Goal: Find specific page/section

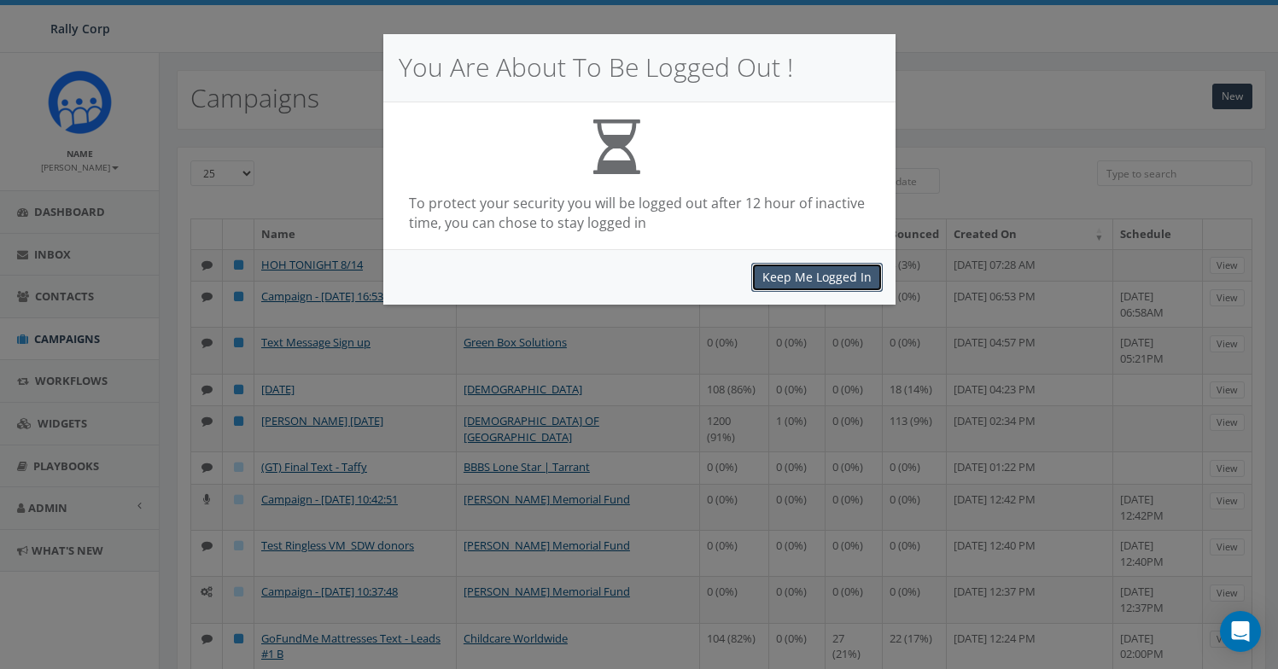
click at [791, 274] on button "Keep Me Logged In" at bounding box center [816, 277] width 131 height 29
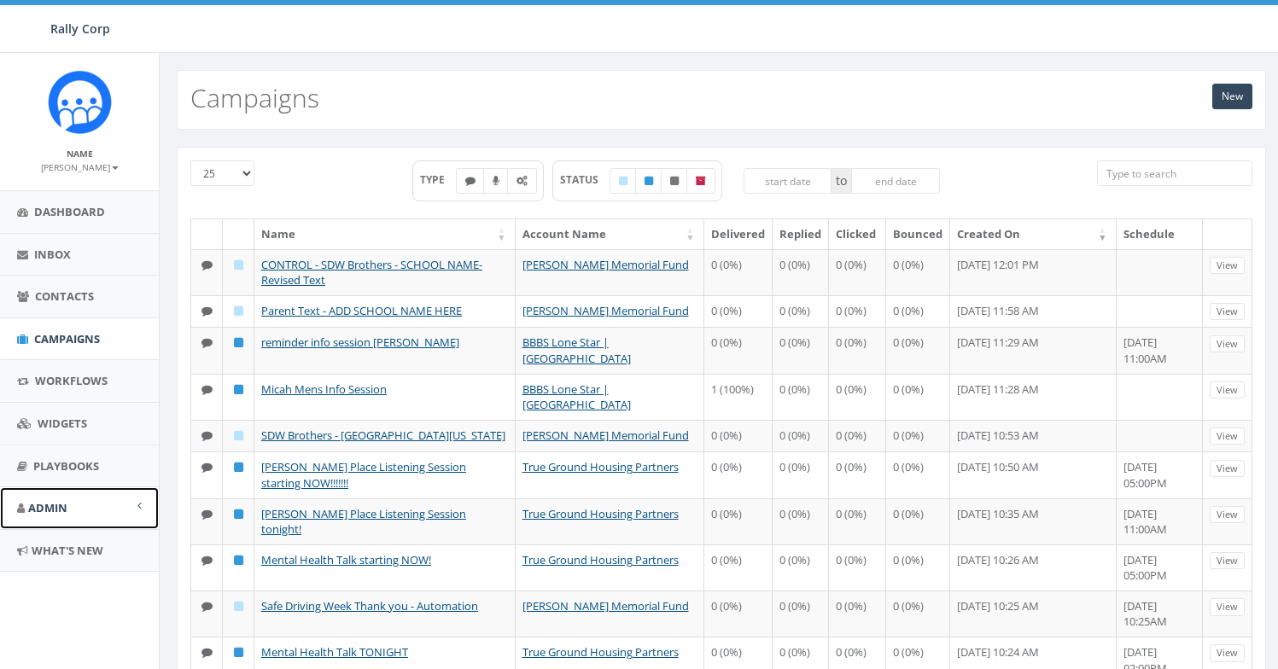
click at [108, 506] on link "Admin" at bounding box center [79, 509] width 159 height 42
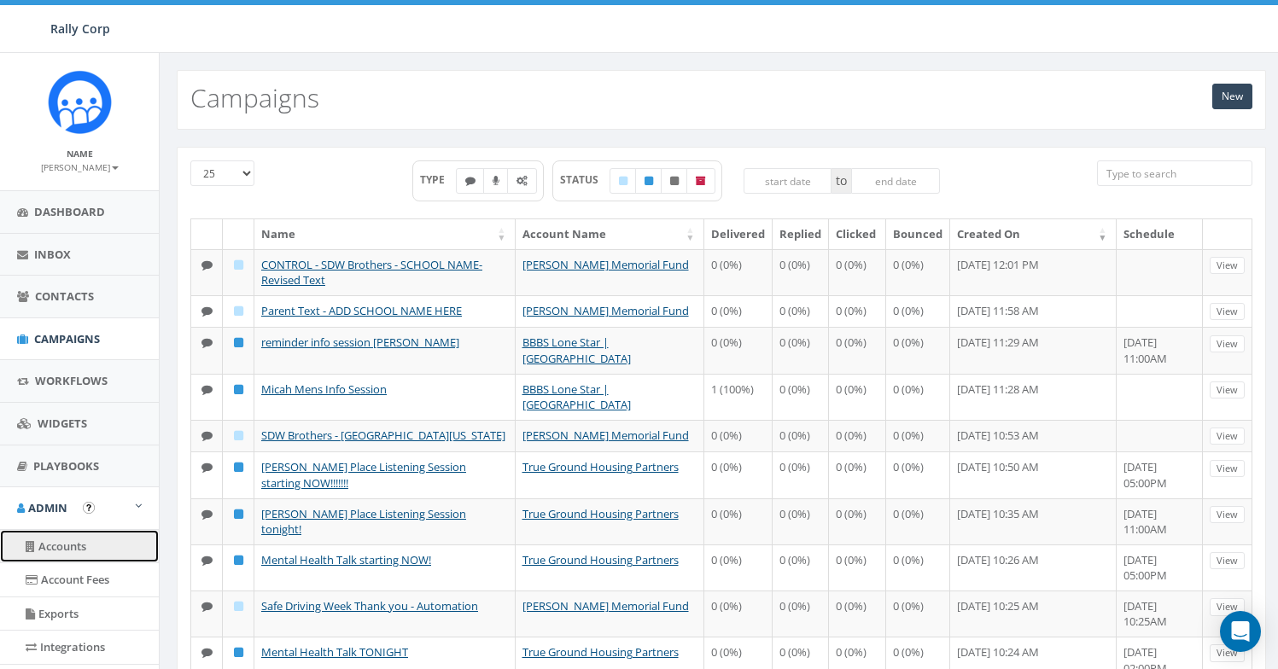
click at [85, 540] on link "Accounts" at bounding box center [79, 546] width 159 height 33
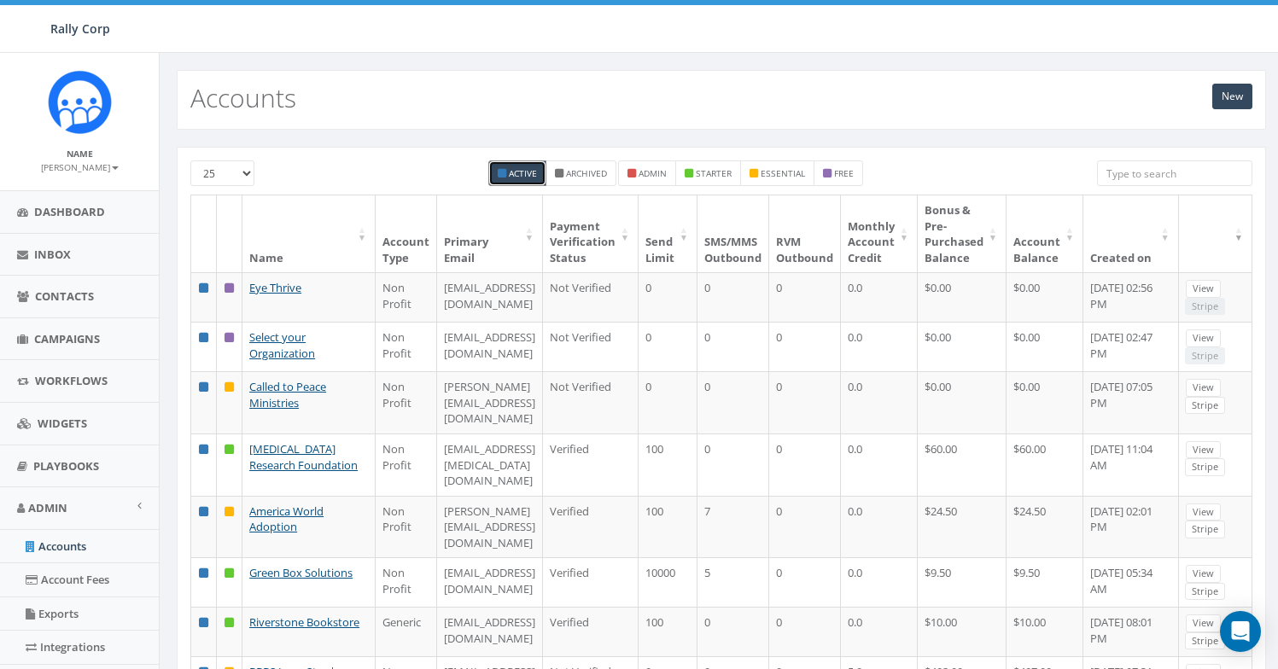
click at [1109, 179] on input "search" at bounding box center [1174, 174] width 155 height 26
paste input "[DEMOGRAPHIC_DATA]"
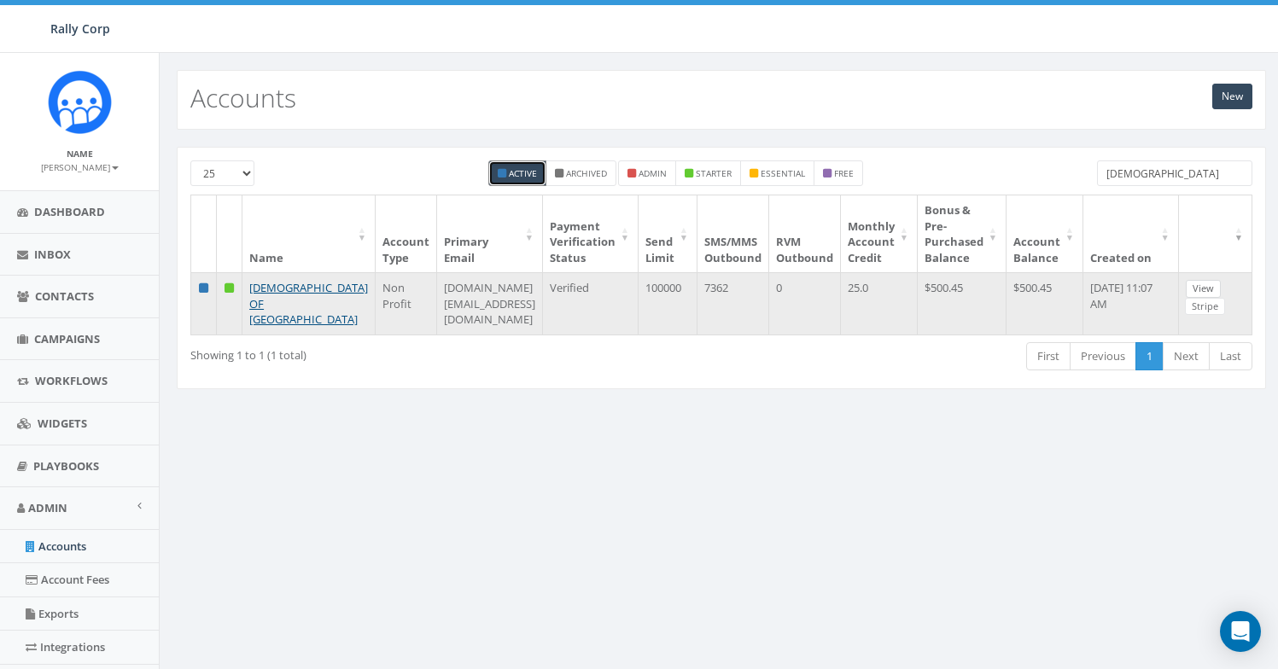
type input "[DEMOGRAPHIC_DATA]"
click at [1195, 289] on link "View" at bounding box center [1203, 289] width 35 height 18
